Goal: Check status: Check status

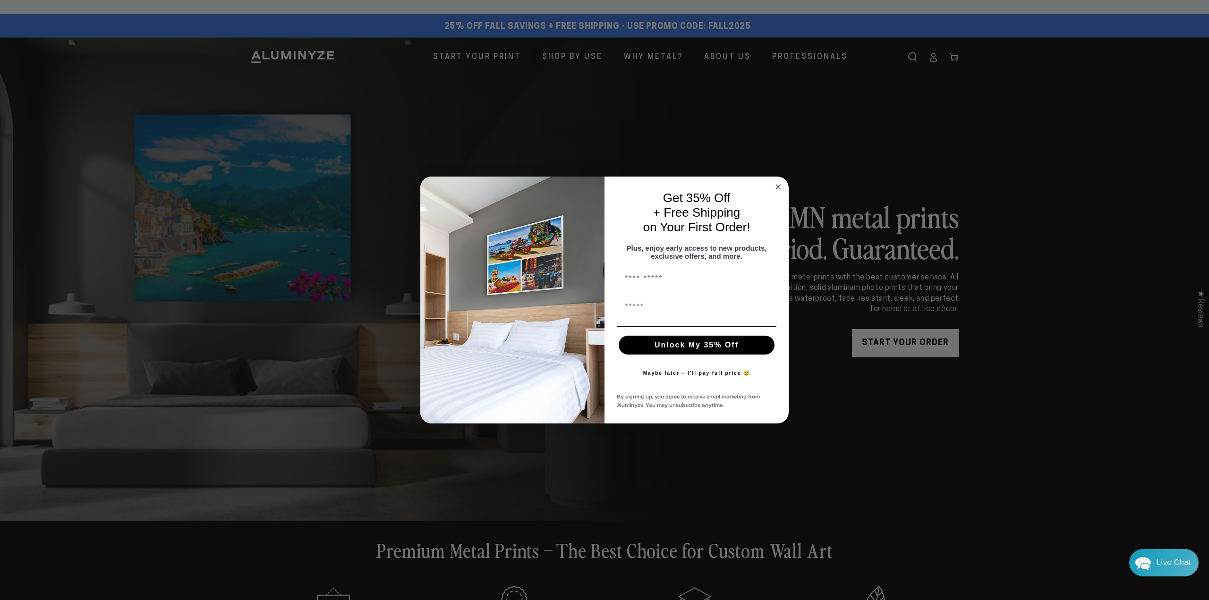
click at [778, 181] on circle "Close dialog" at bounding box center [778, 186] width 11 height 11
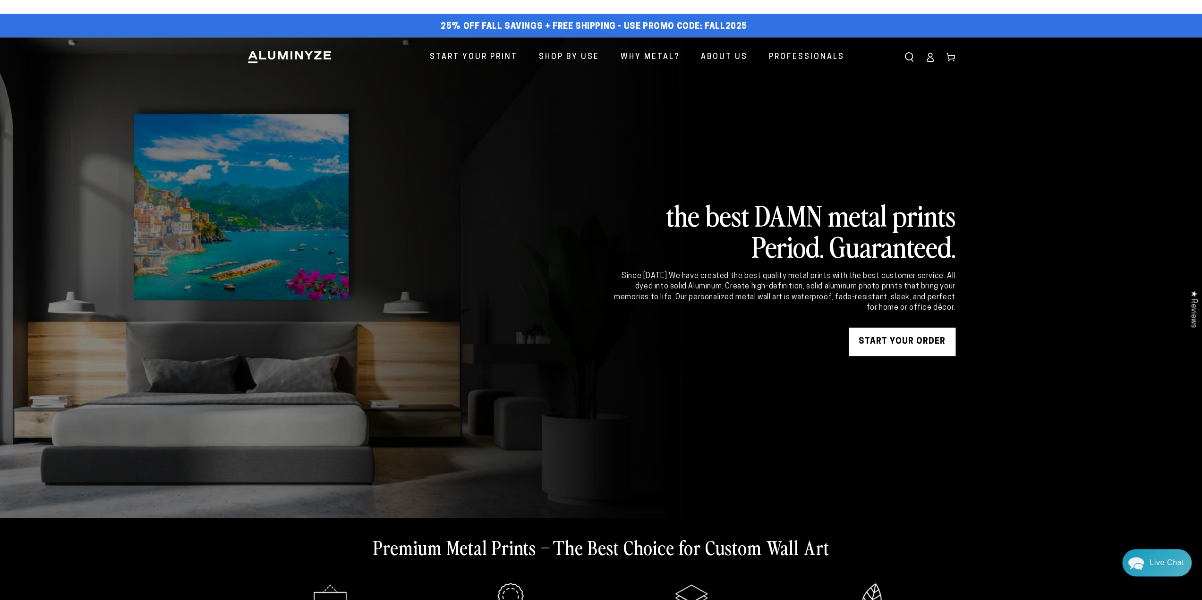
click at [931, 59] on icon at bounding box center [929, 56] width 9 height 9
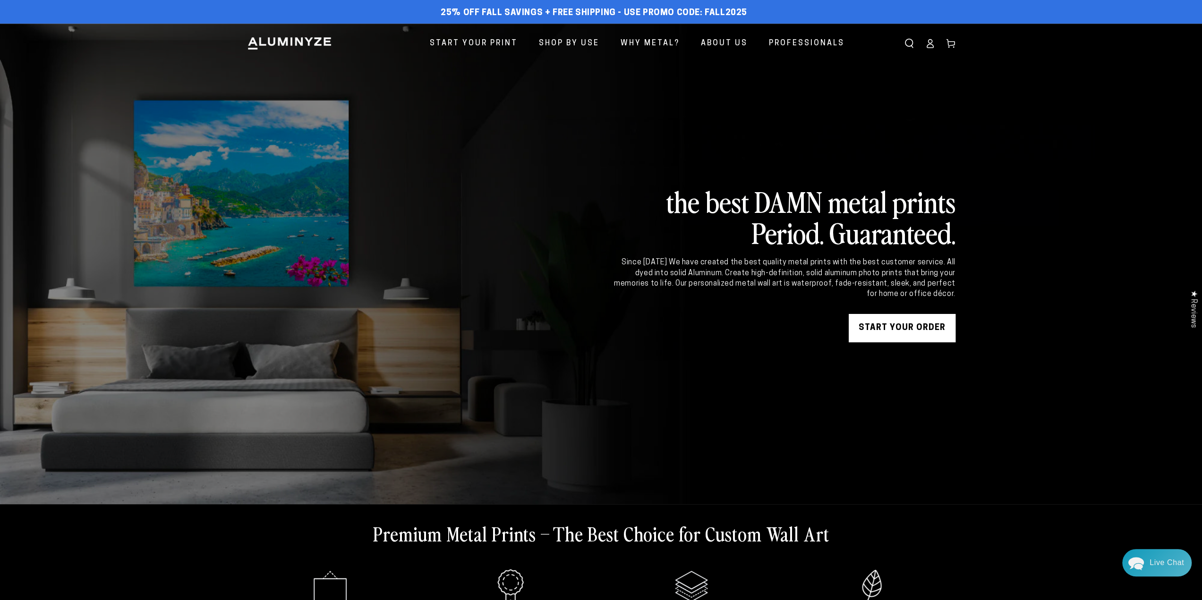
click at [930, 47] on icon at bounding box center [929, 43] width 9 height 9
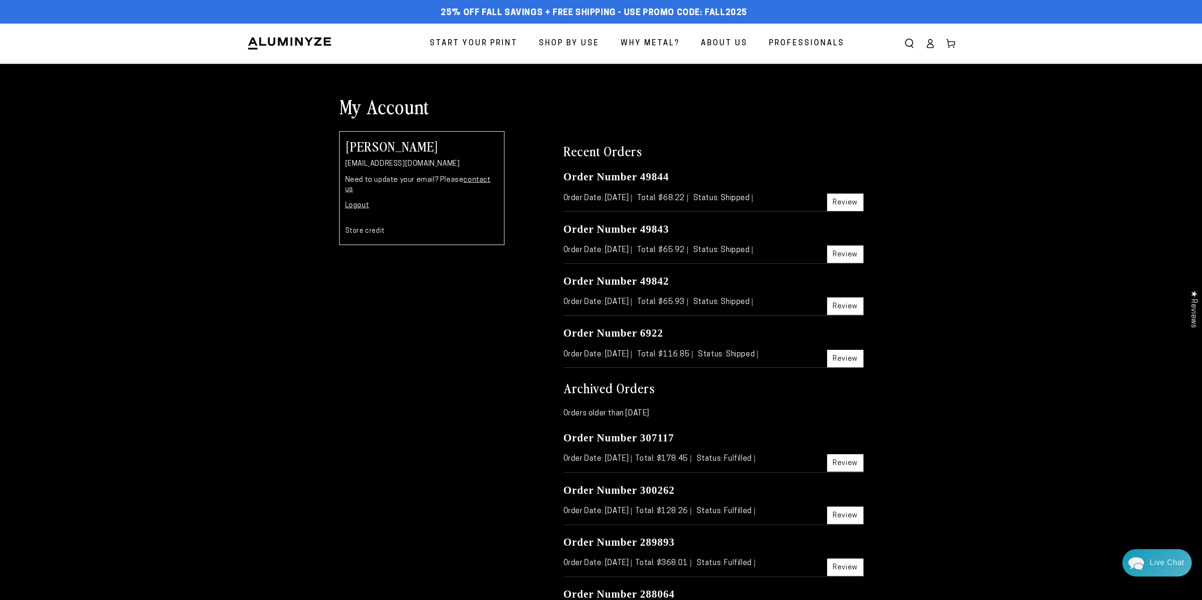
click at [853, 207] on link "Review" at bounding box center [845, 202] width 36 height 17
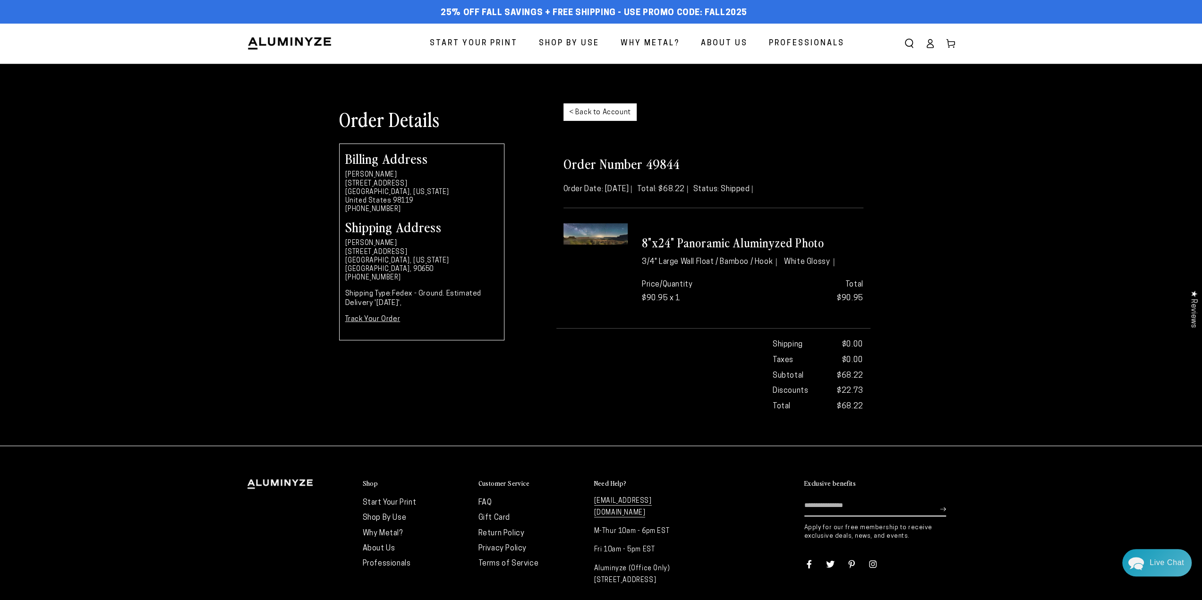
drag, startPoint x: 376, startPoint y: 303, endPoint x: 416, endPoint y: 305, distance: 40.2
click at [416, 305] on p "Shipping Type: Fedex - Ground. Estimated Delivery '11/18/2024'," at bounding box center [421, 298] width 153 height 18
click at [752, 290] on div "Price/Quantity $90.95 x 1" at bounding box center [694, 292] width 118 height 42
click at [253, 35] on header "Start Your Print Shop By Use Shop By Use For Home For Business" at bounding box center [600, 44] width 755 height 40
click at [261, 44] on img at bounding box center [289, 43] width 85 height 14
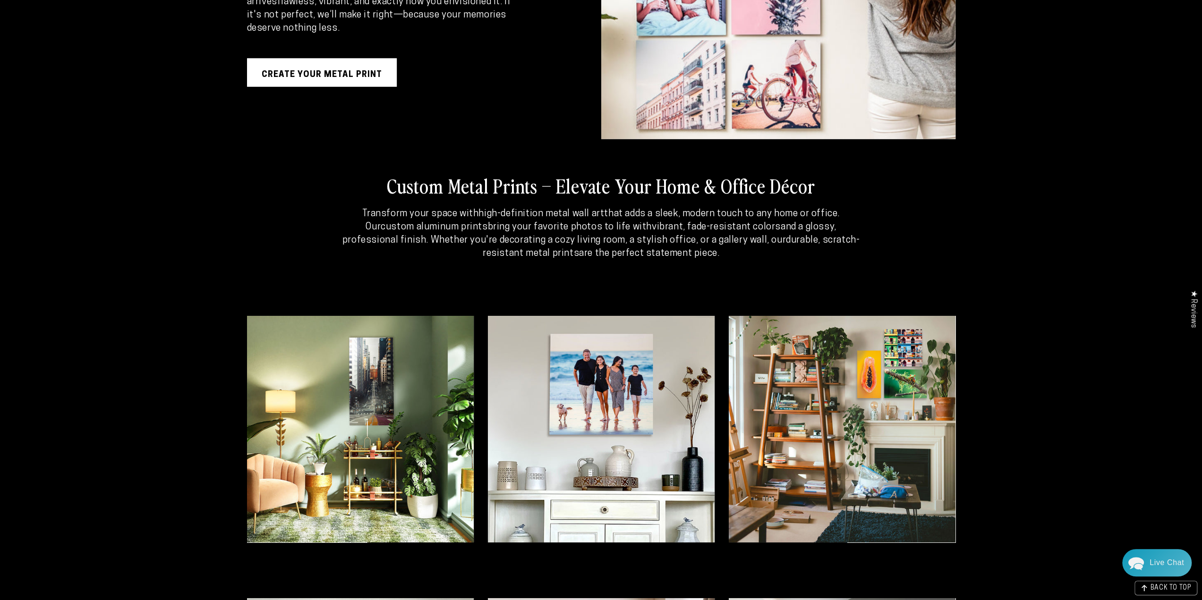
scroll to position [2805, 0]
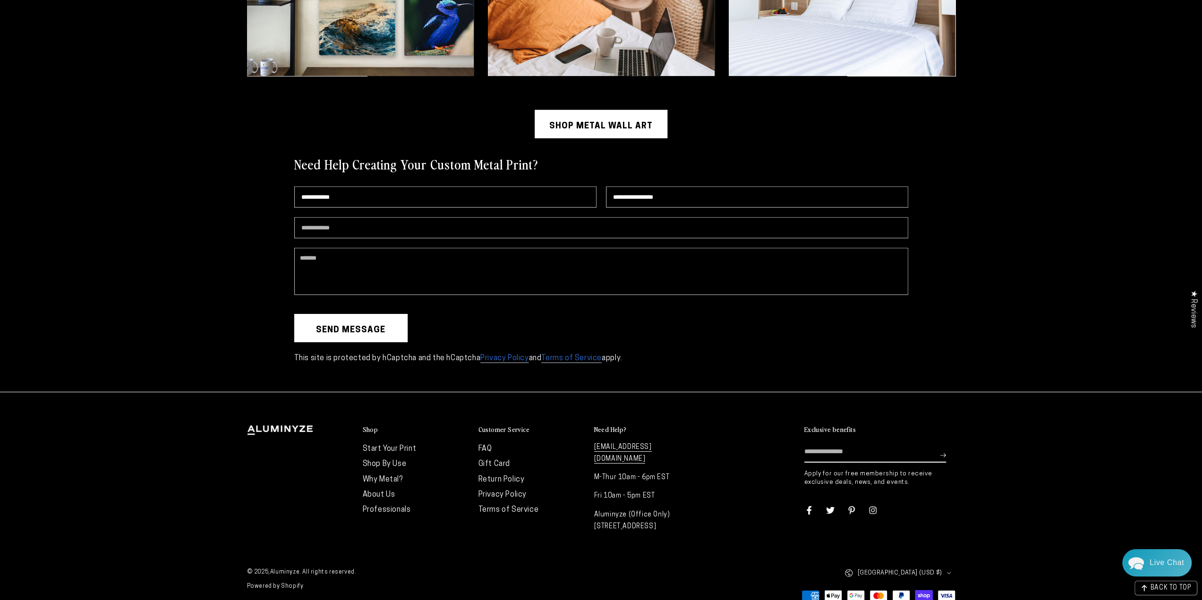
click at [389, 491] on link "About Us" at bounding box center [379, 495] width 33 height 8
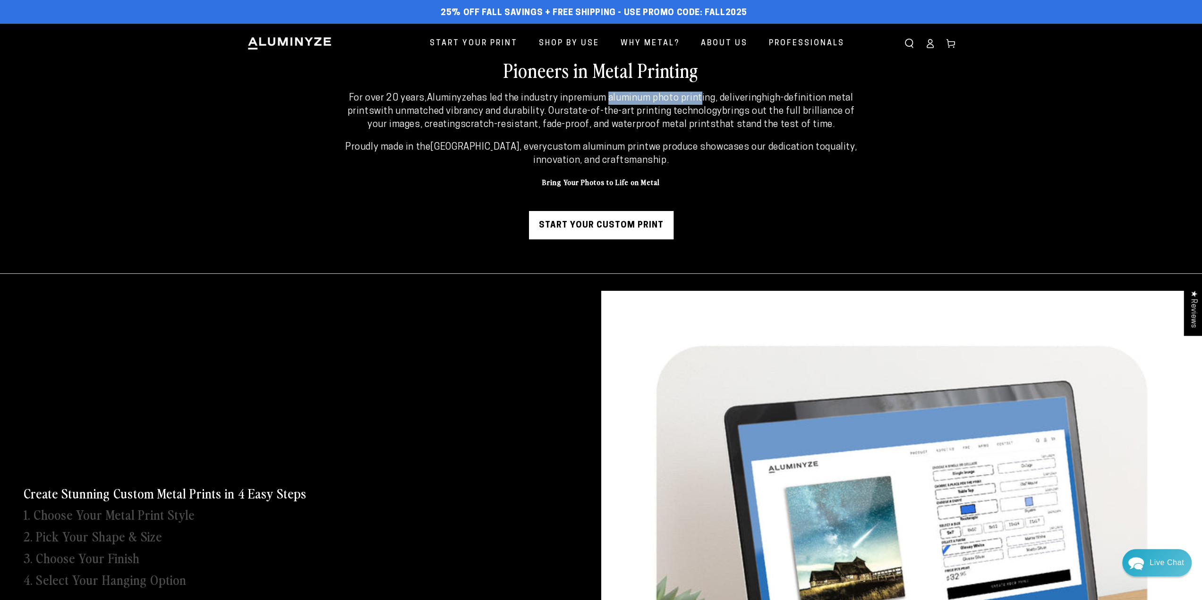
drag, startPoint x: 609, startPoint y: 99, endPoint x: 702, endPoint y: 99, distance: 93.5
click at [702, 99] on strong "premium aluminum photo printing" at bounding box center [641, 97] width 147 height 9
copy strong "aluminum photo print"
click at [646, 93] on strong "premium aluminum photo printing" at bounding box center [641, 97] width 147 height 9
drag, startPoint x: 609, startPoint y: 98, endPoint x: 712, endPoint y: 101, distance: 103.4
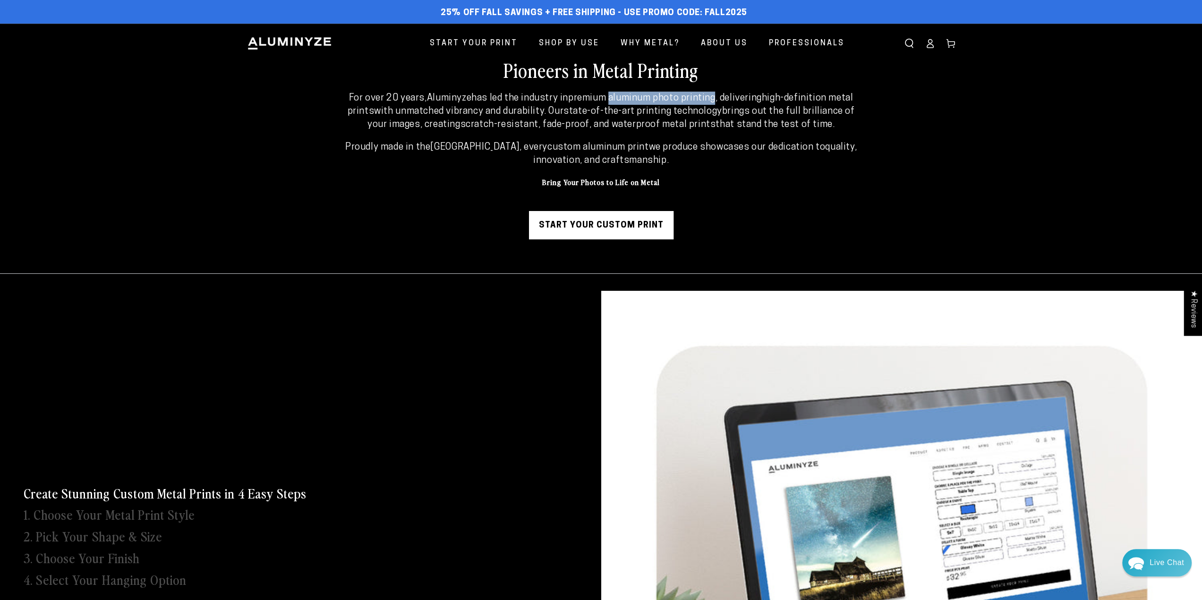
click at [712, 101] on strong "premium aluminum photo printing" at bounding box center [641, 97] width 147 height 9
copy strong "aluminum photo printing"
click at [301, 43] on img at bounding box center [289, 43] width 85 height 14
